Goal: Transaction & Acquisition: Purchase product/service

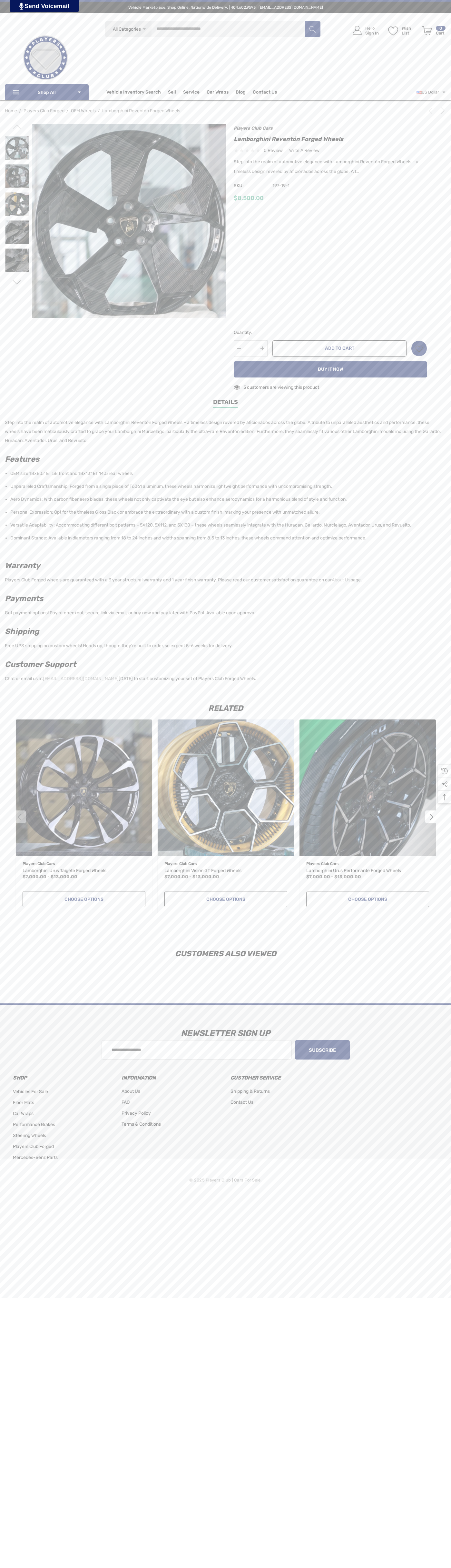
click at [265, 92] on span "Contact Us" at bounding box center [265, 93] width 24 height 7
click at [339, 349] on button "Add to Cart" at bounding box center [339, 348] width 134 height 16
click at [427, 31] on icon "Review Your Cart Review Your Cart" at bounding box center [427, 31] width 10 height 9
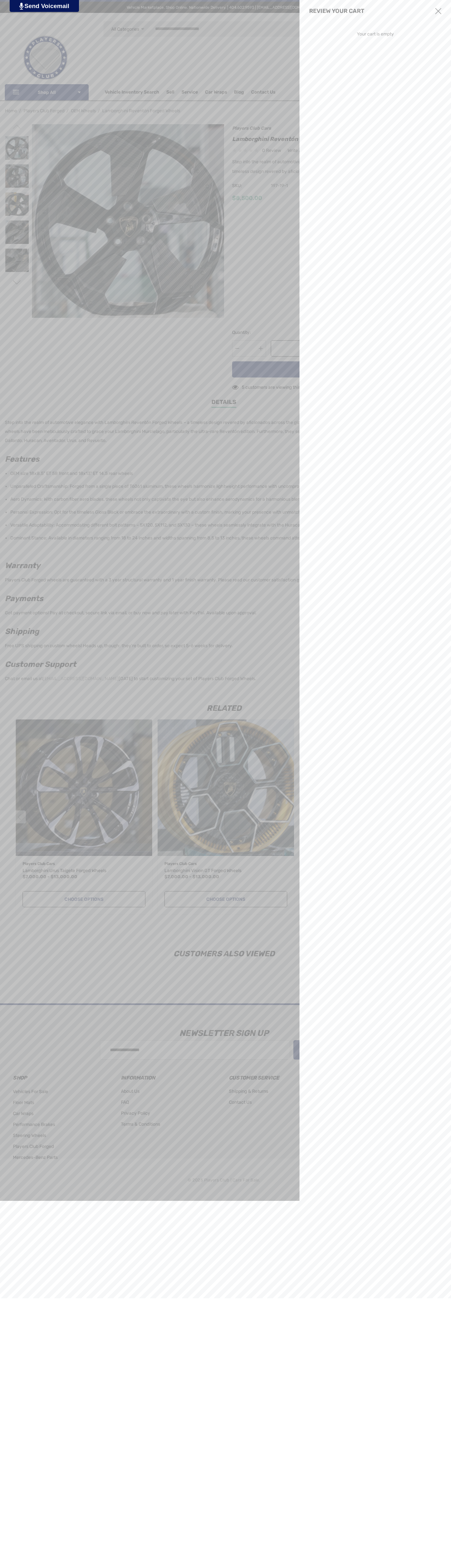
click at [438, 11] on use "Close" at bounding box center [438, 11] width 6 height 6
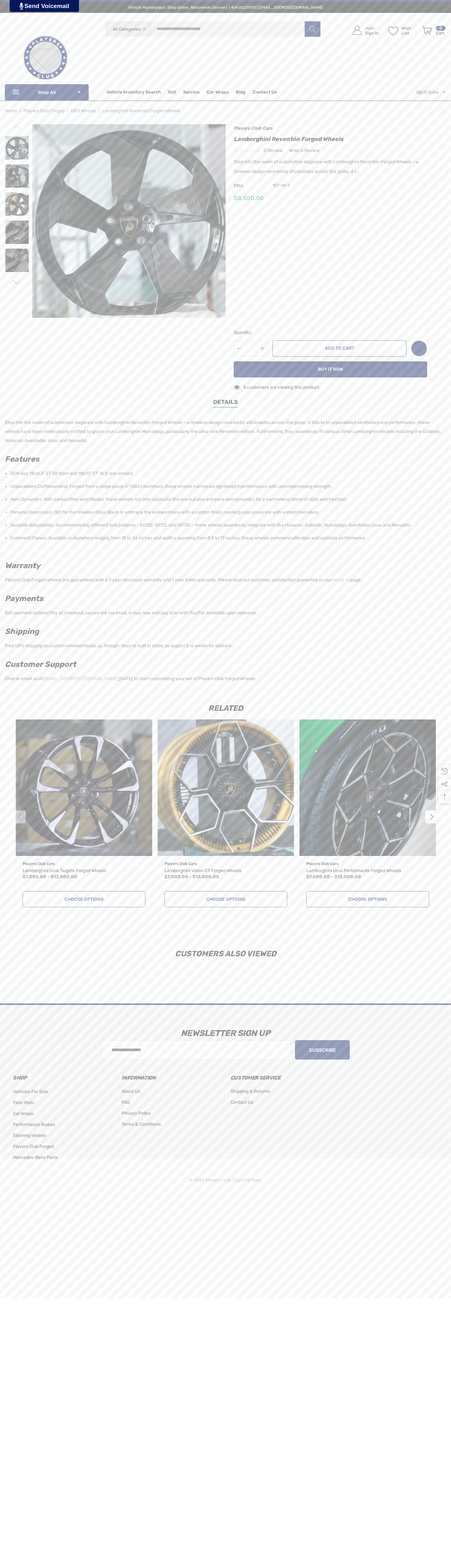
click at [442, 111] on icon "Next" at bounding box center [443, 111] width 7 height 7
click at [440, 112] on icon "Next" at bounding box center [443, 111] width 7 height 7
click at [250, 186] on span "SKU:" at bounding box center [250, 186] width 32 height 9
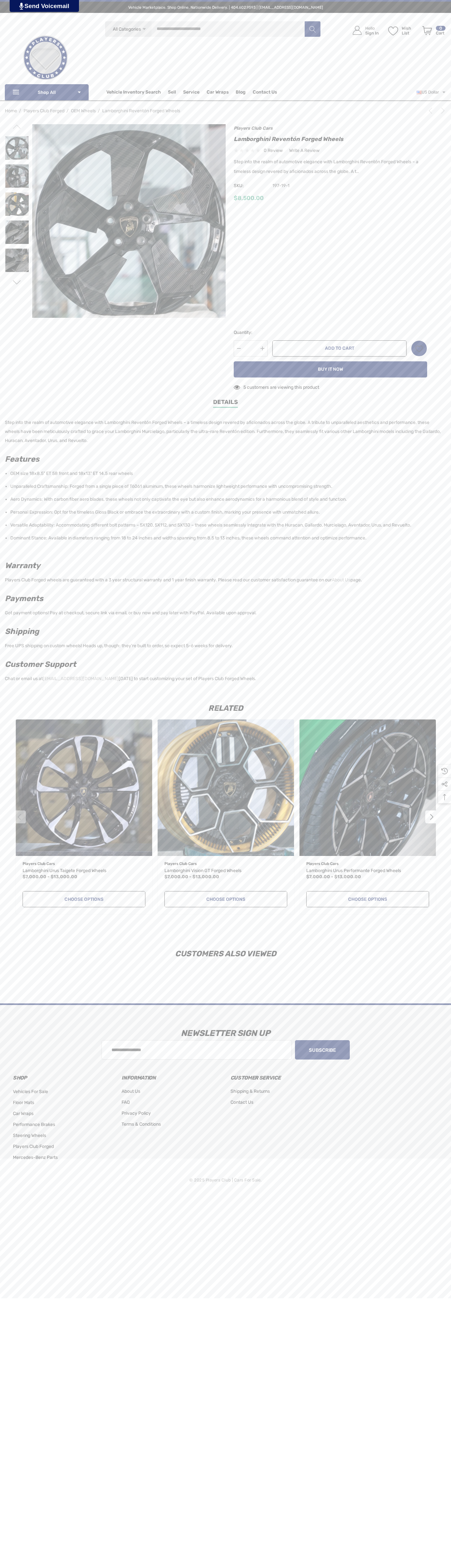
click at [330, 199] on div "$8,500.00" at bounding box center [330, 198] width 193 height 8
click at [239, 349] on button "Decrease Quantity:" at bounding box center [239, 348] width 10 height 16
click at [419, 349] on icon "Wish List Wish List" at bounding box center [419, 349] width 7 height 7
click at [389, 366] on input "**********" at bounding box center [389, 366] width 76 height 12
click at [226, 403] on link "Details" at bounding box center [225, 403] width 25 height 10
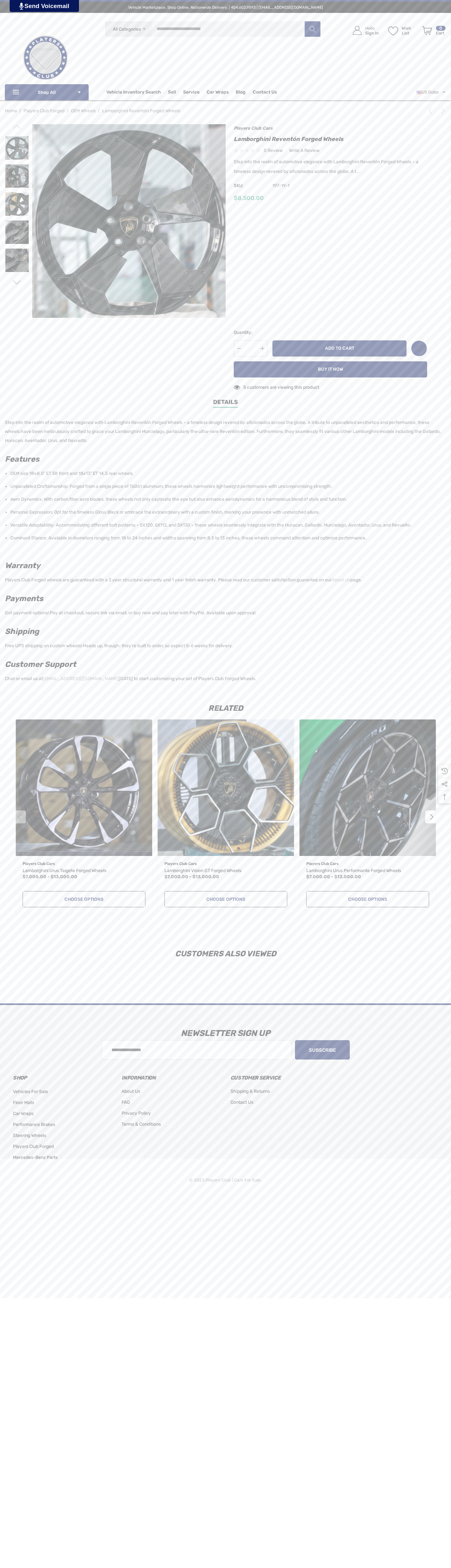
click at [339, 349] on button "Add to Cart" at bounding box center [339, 348] width 134 height 16
click at [427, 31] on icon "Review Your Cart Review Your Cart" at bounding box center [427, 31] width 10 height 9
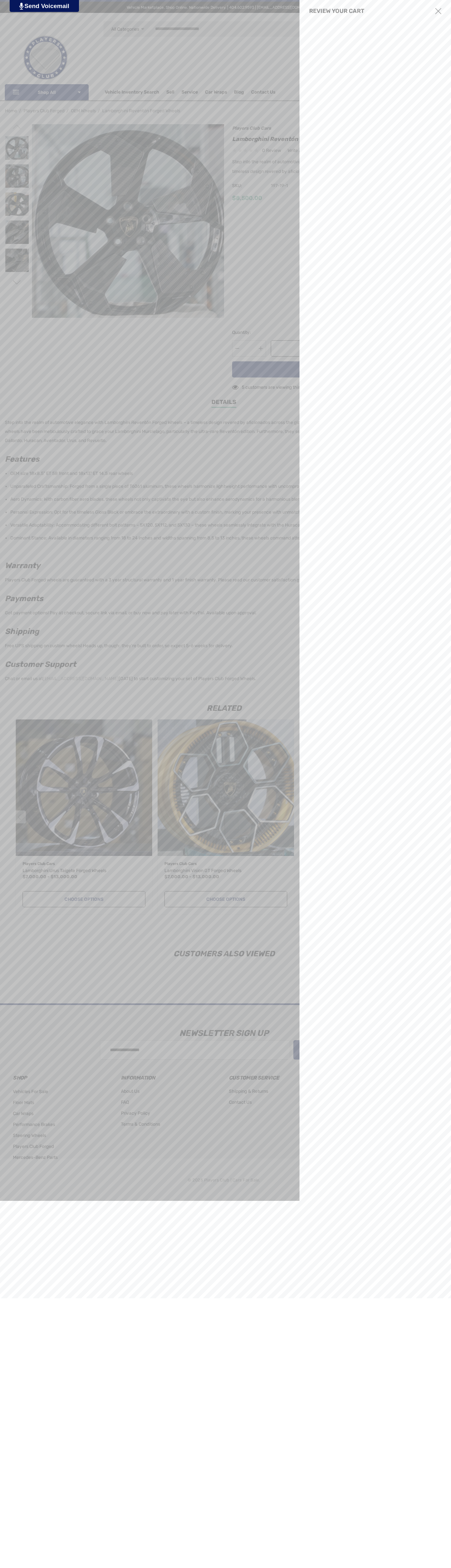
click at [438, 11] on use "Close" at bounding box center [438, 11] width 6 height 6
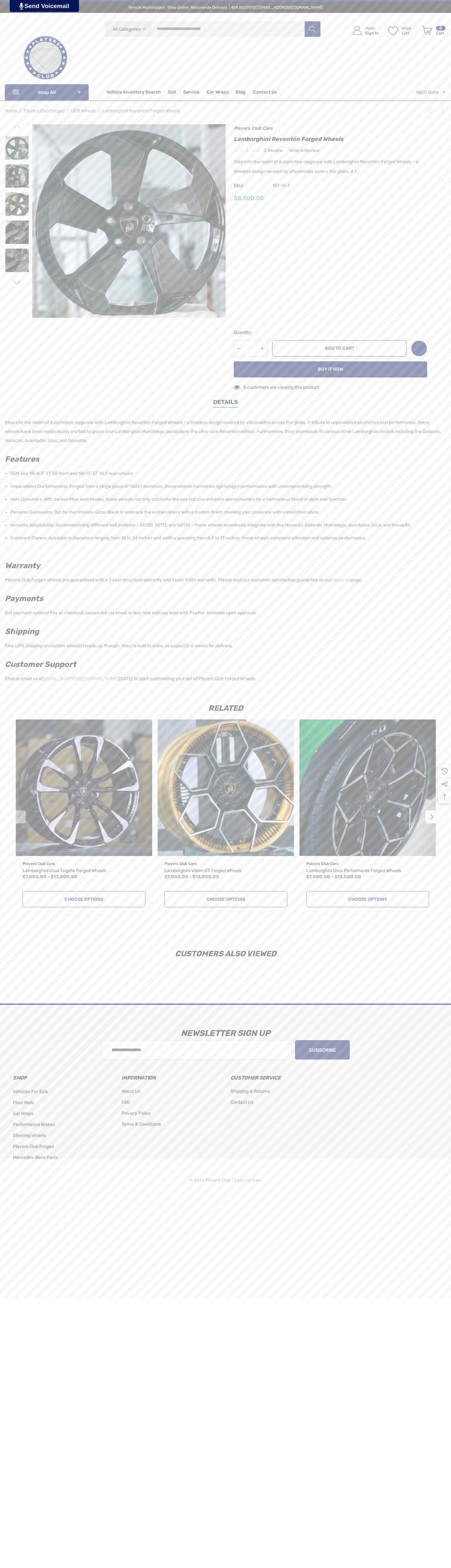
click at [442, 111] on icon "Next" at bounding box center [443, 111] width 7 height 7
